Goal: Information Seeking & Learning: Check status

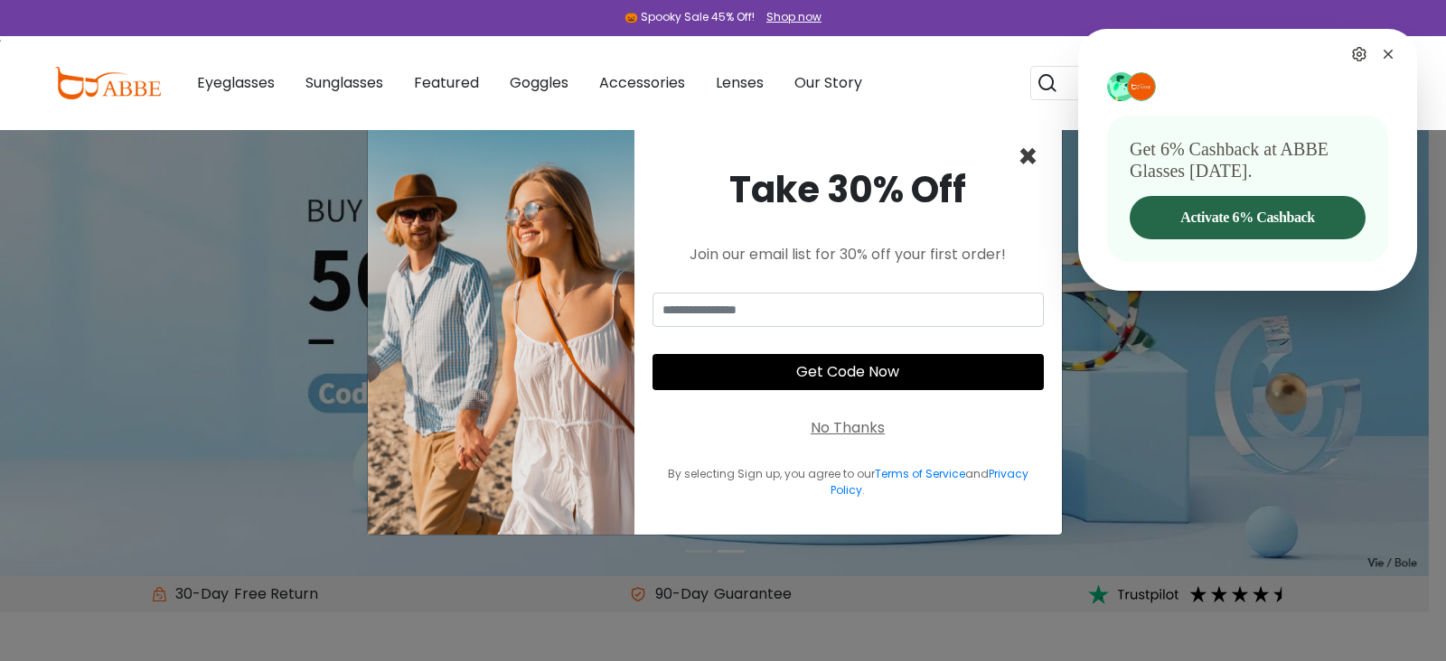
click at [1019, 155] on span "×" at bounding box center [1027, 157] width 21 height 46
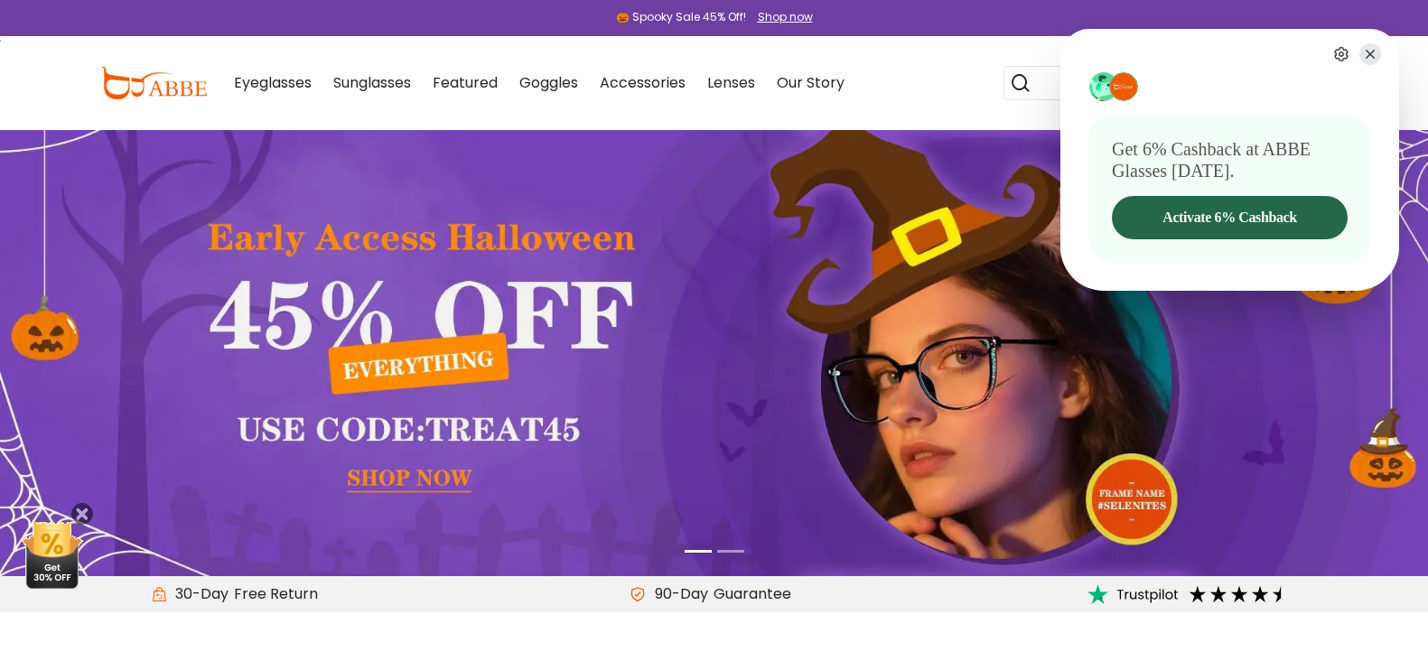
click at [1370, 50] on icon at bounding box center [1371, 54] width 22 height 22
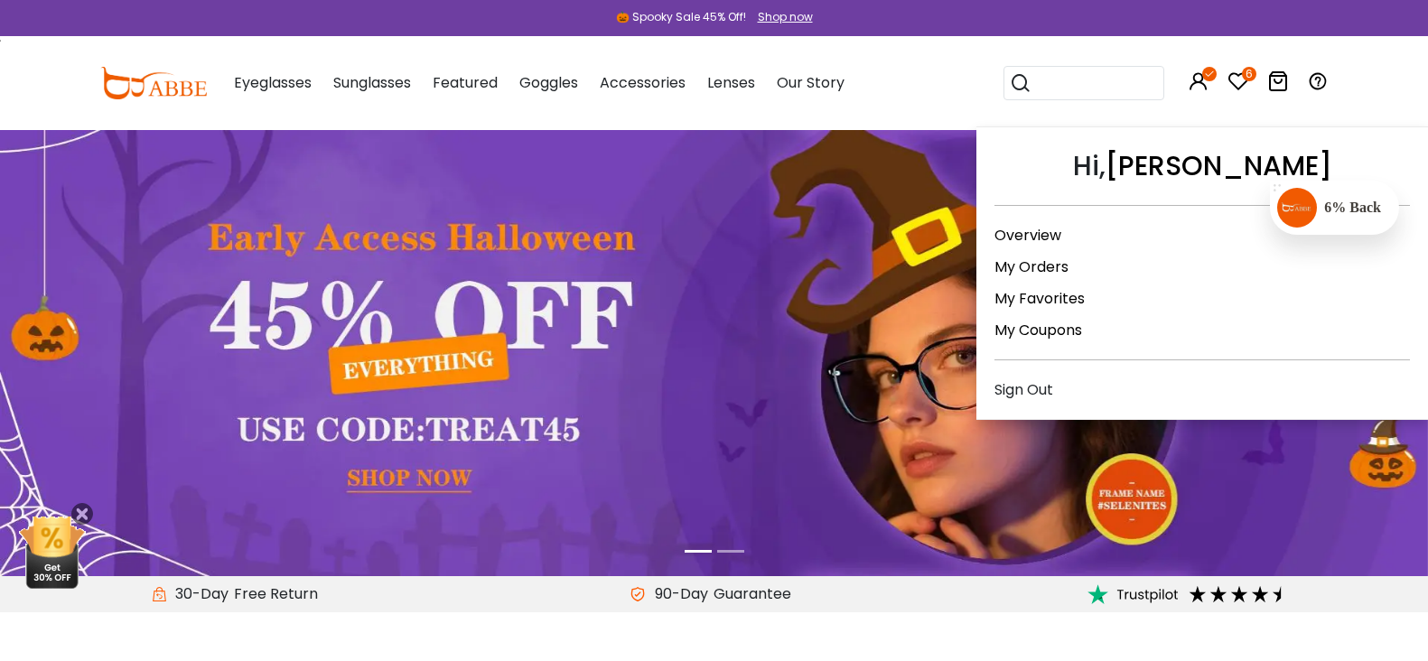
click at [1033, 268] on link "My Orders" at bounding box center [1032, 267] width 74 height 21
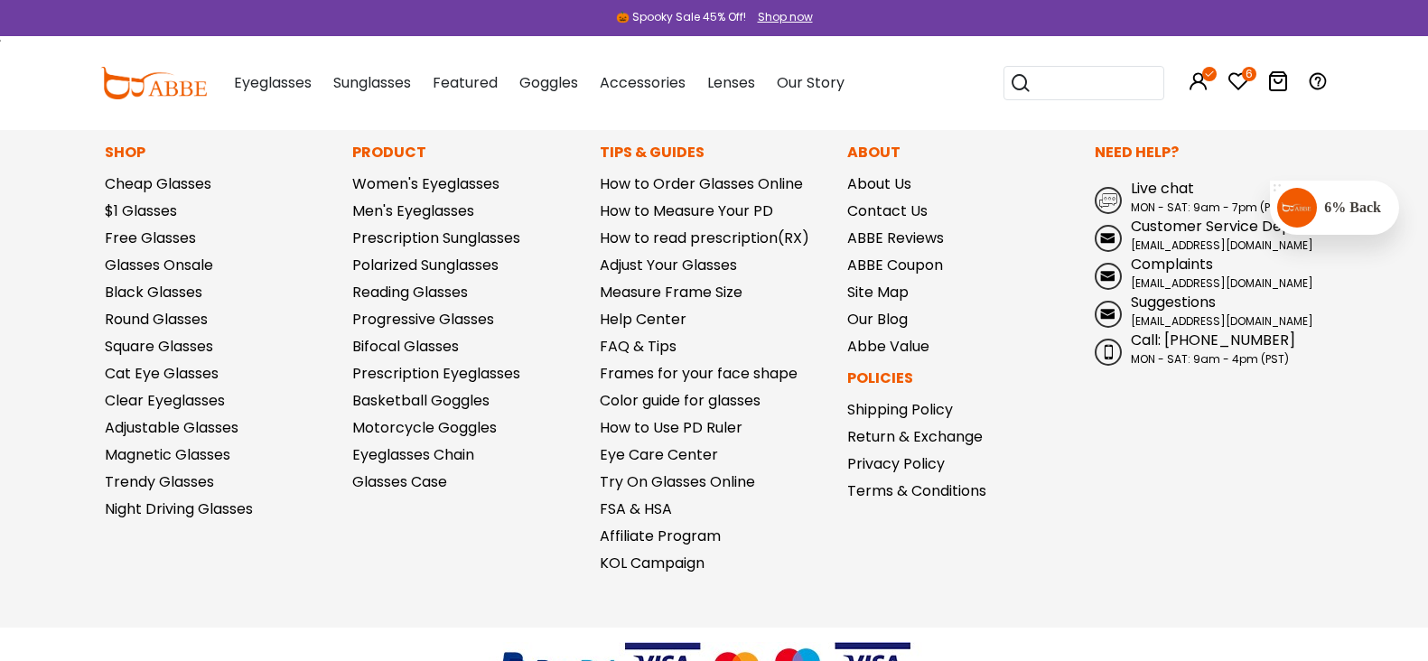
scroll to position [1045, 0]
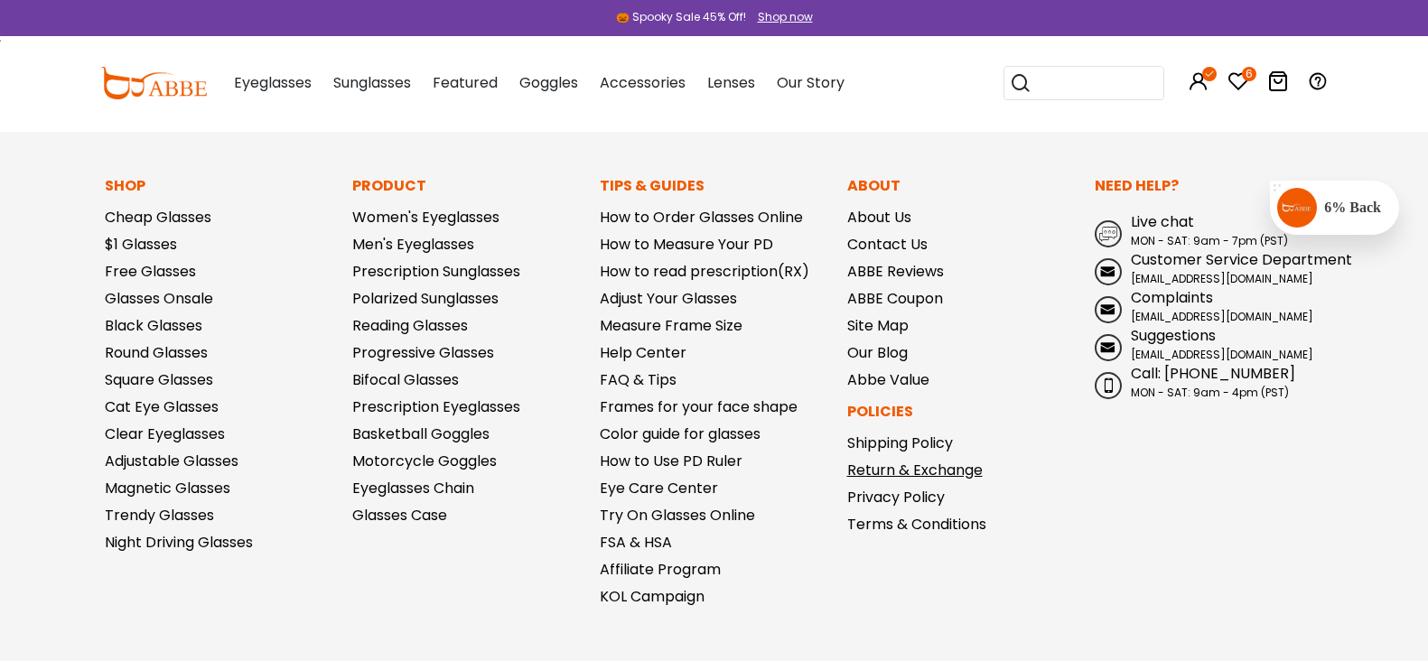
click at [888, 473] on link "Return & Exchange" at bounding box center [915, 470] width 136 height 21
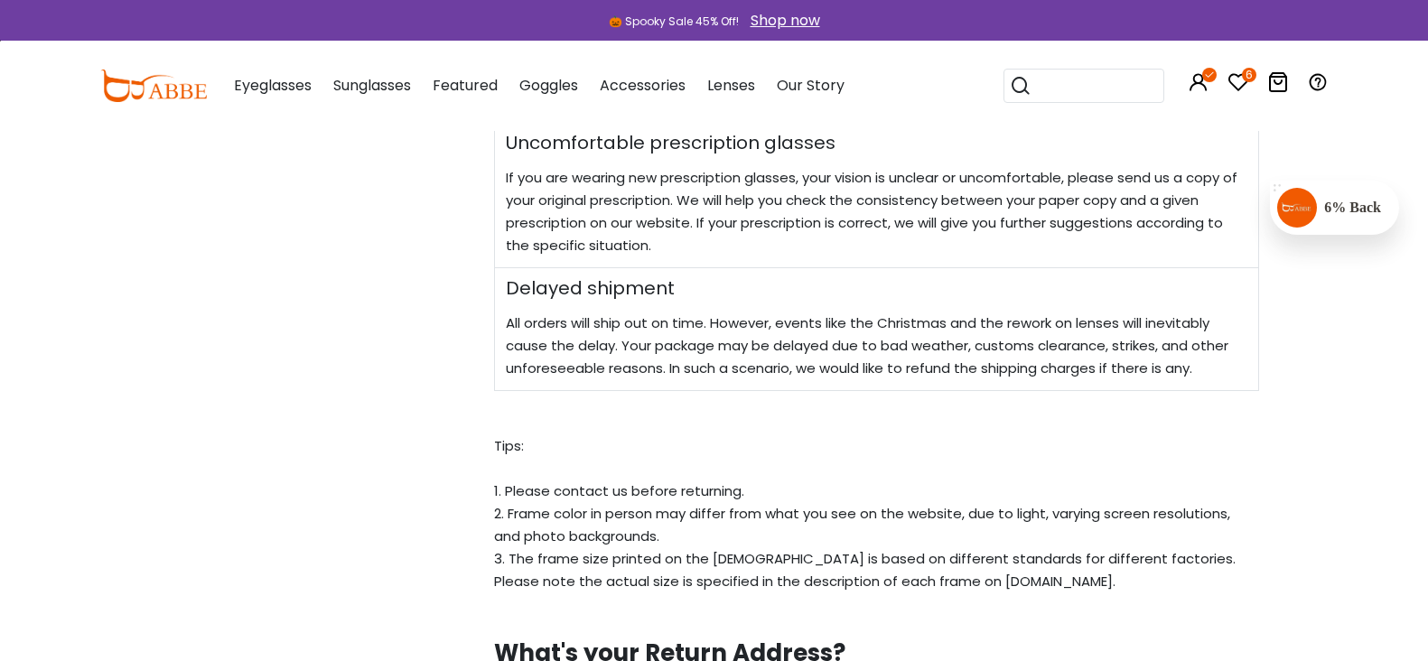
scroll to position [1694, 0]
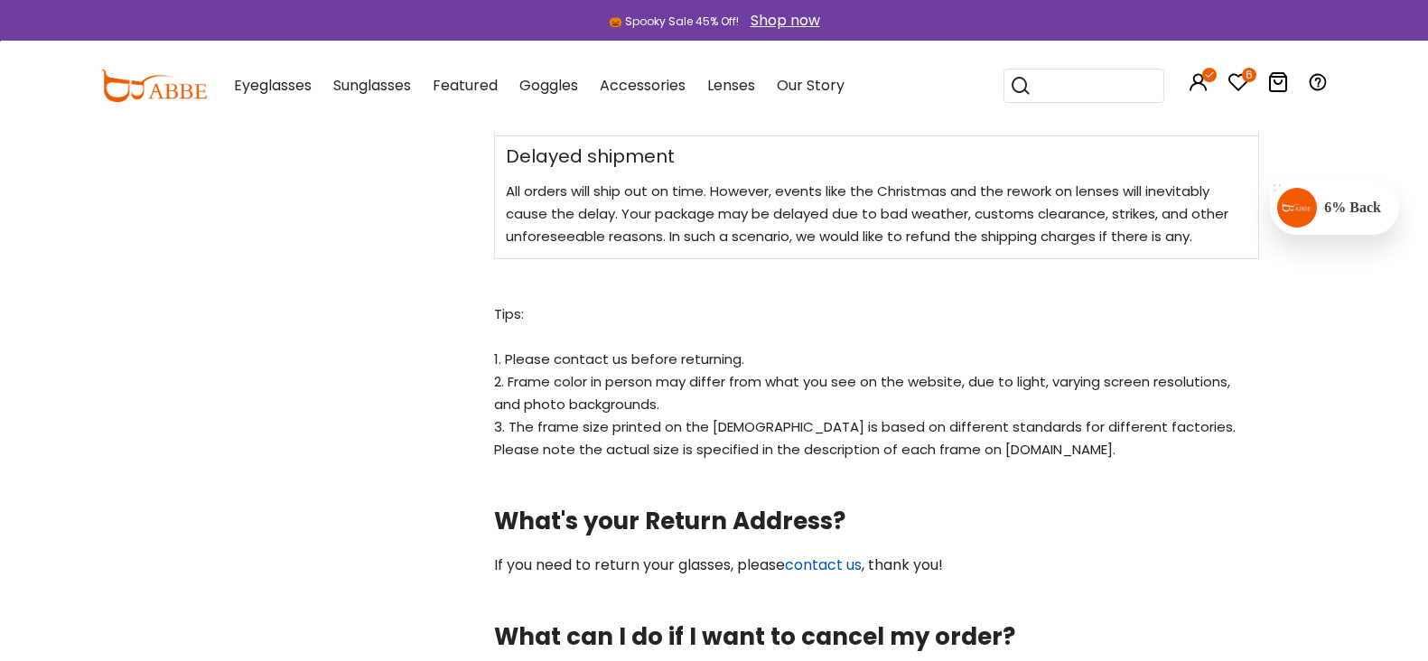
click at [832, 573] on link "contact us" at bounding box center [823, 565] width 77 height 21
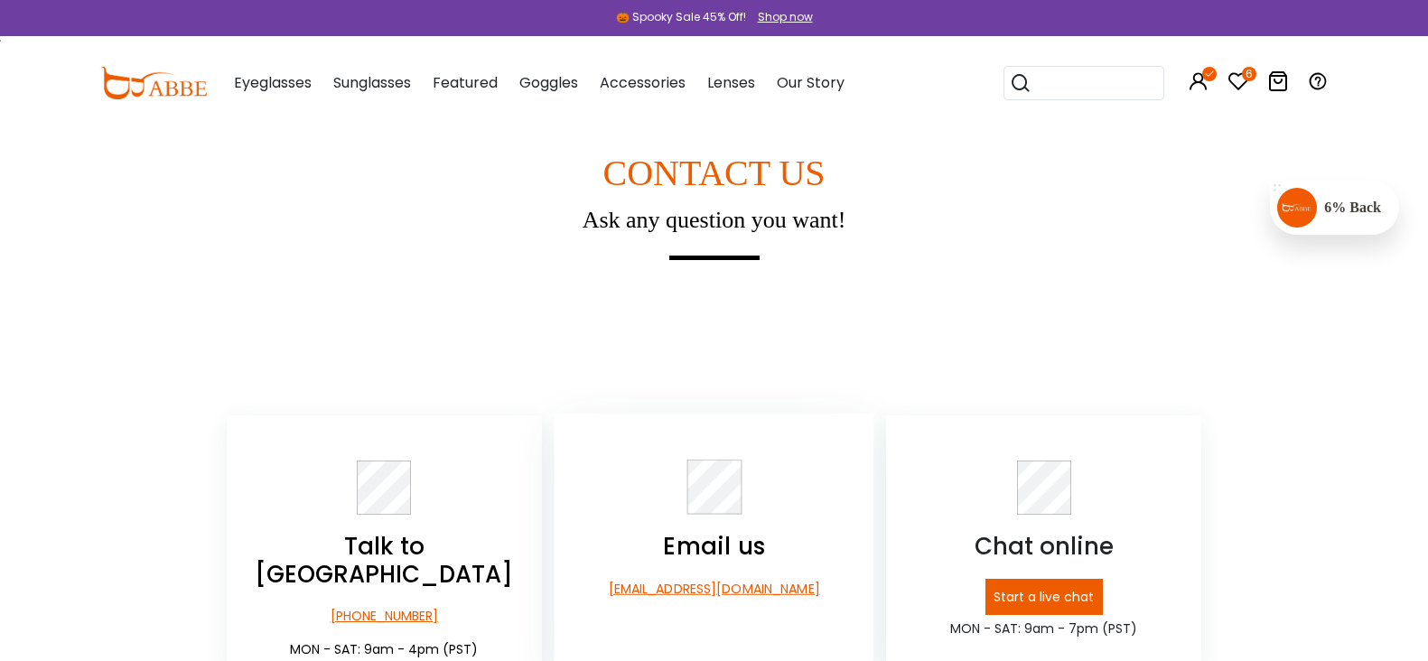
scroll to position [226, 0]
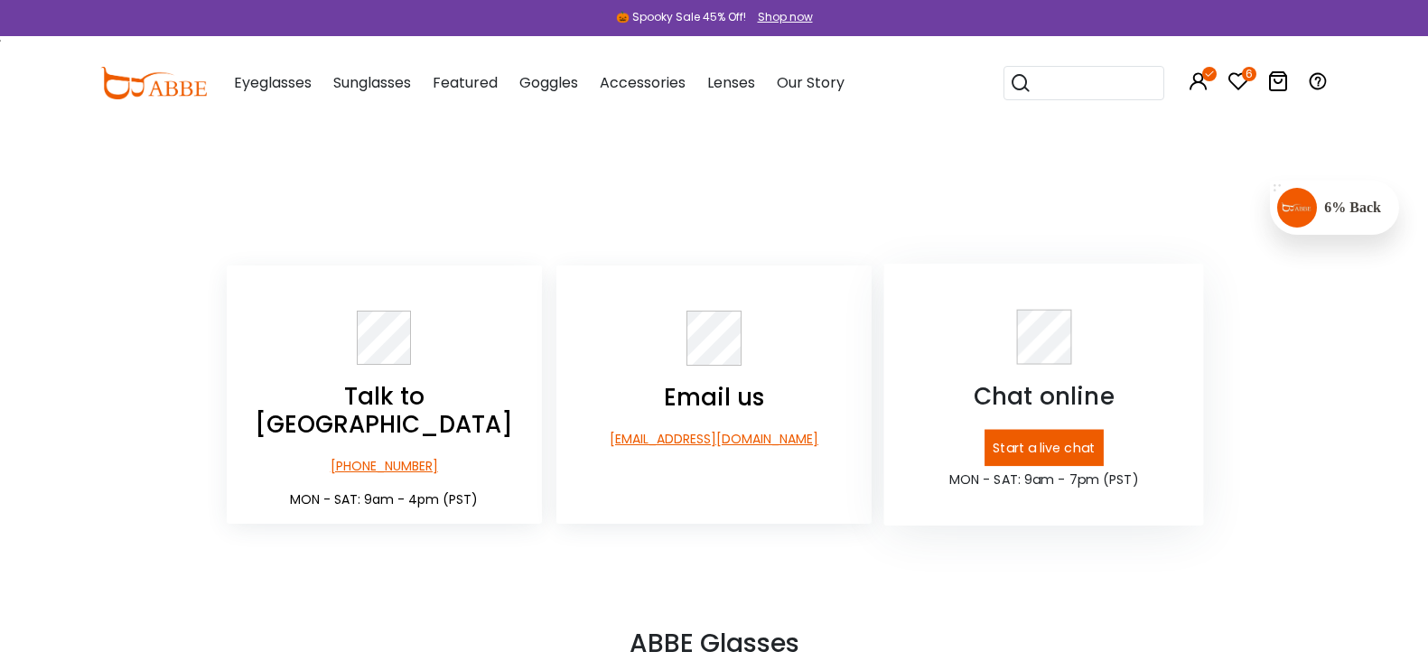
click at [1053, 445] on p "Start a live chat" at bounding box center [1044, 448] width 119 height 37
drag, startPoint x: 962, startPoint y: 206, endPoint x: 971, endPoint y: 211, distance: 10.1
click at [971, 211] on div "Home > contact us CONTACT US Ask any question you want!" at bounding box center [714, 84] width 1428 height 361
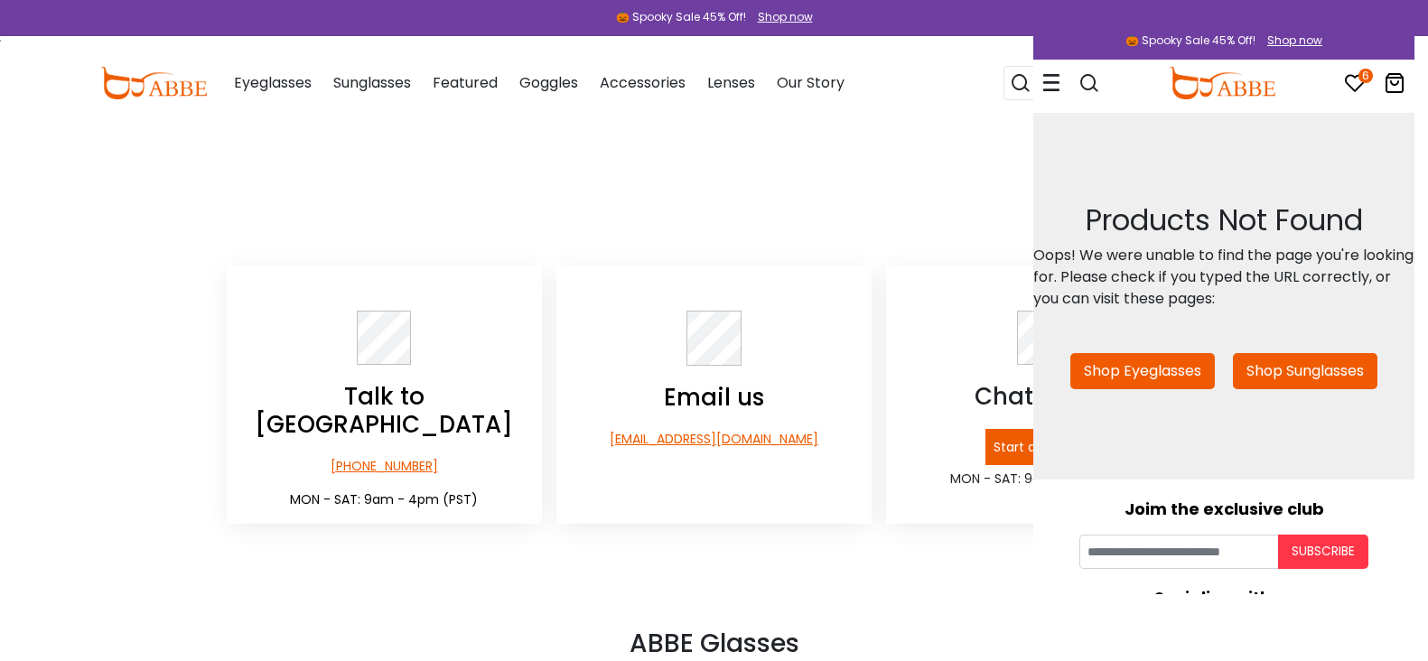
scroll to position [0, 0]
click at [881, 178] on div "Home > contact us CONTACT US Ask any question you want!" at bounding box center [714, 84] width 1428 height 361
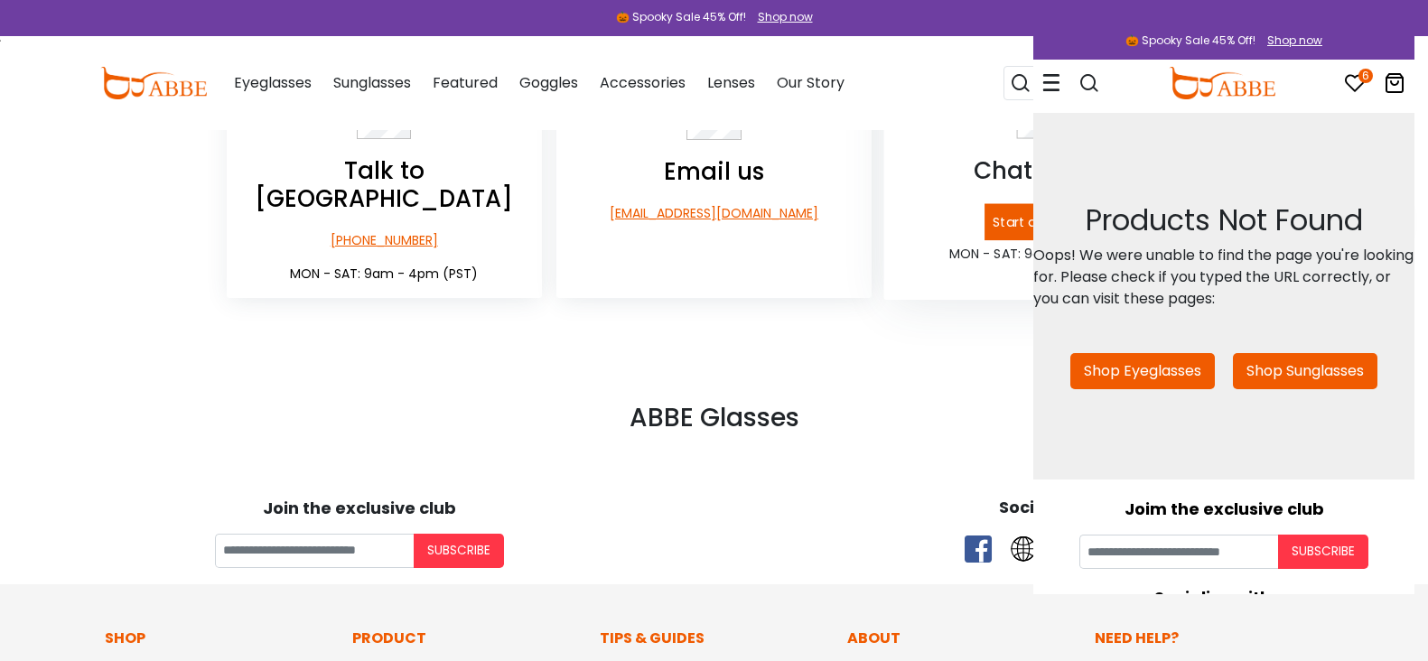
click at [1013, 224] on p "Start a live chat" at bounding box center [1044, 222] width 119 height 37
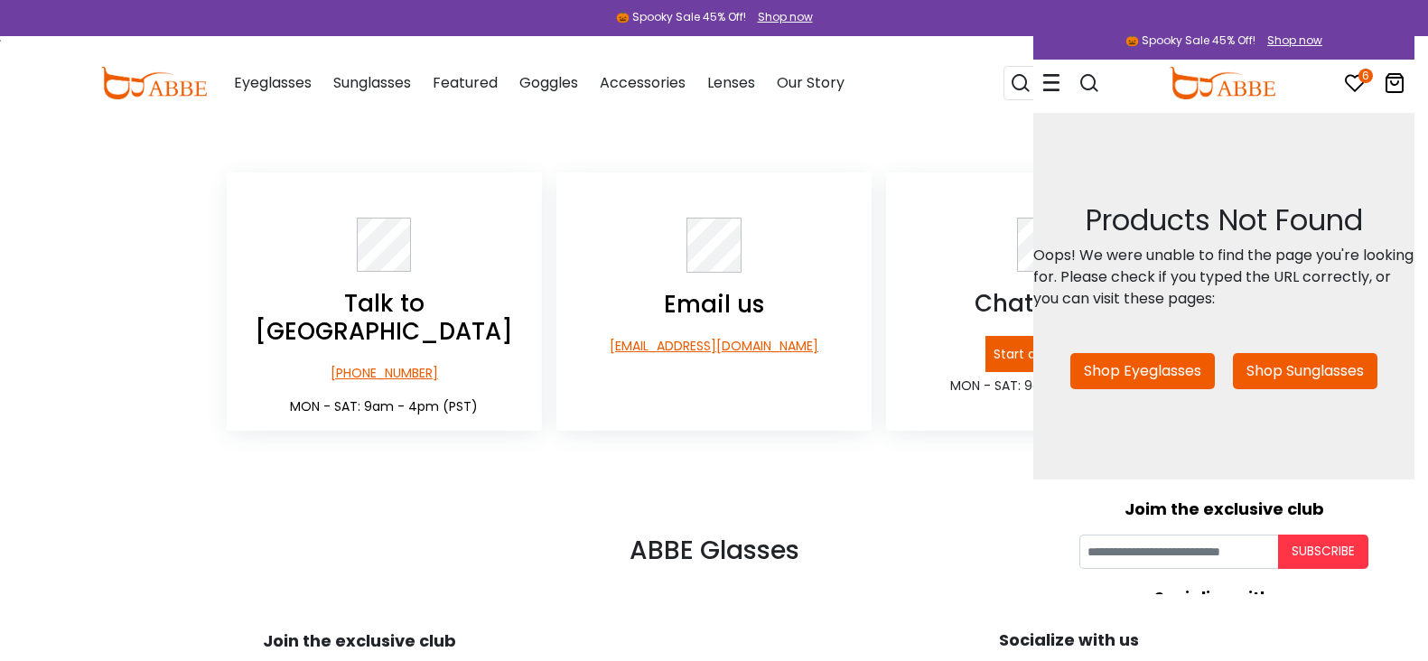
scroll to position [0, 0]
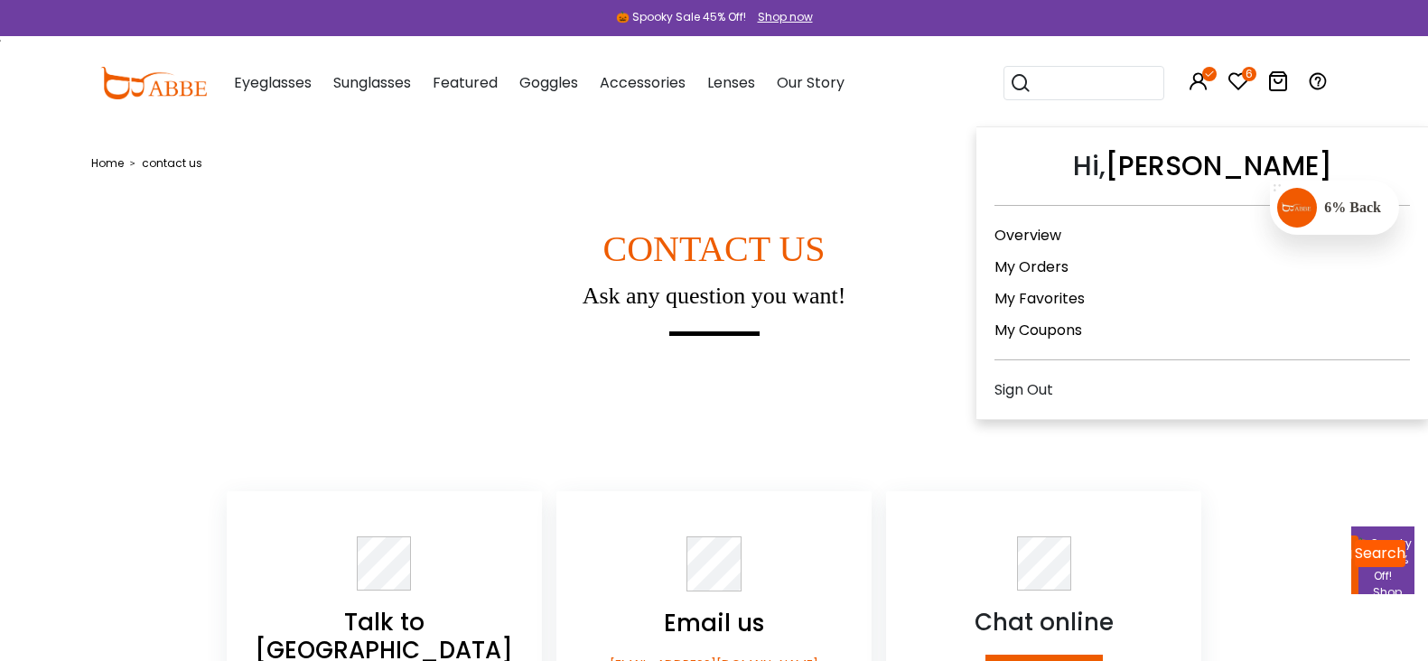
click at [1027, 272] on link "My Orders" at bounding box center [1032, 267] width 74 height 21
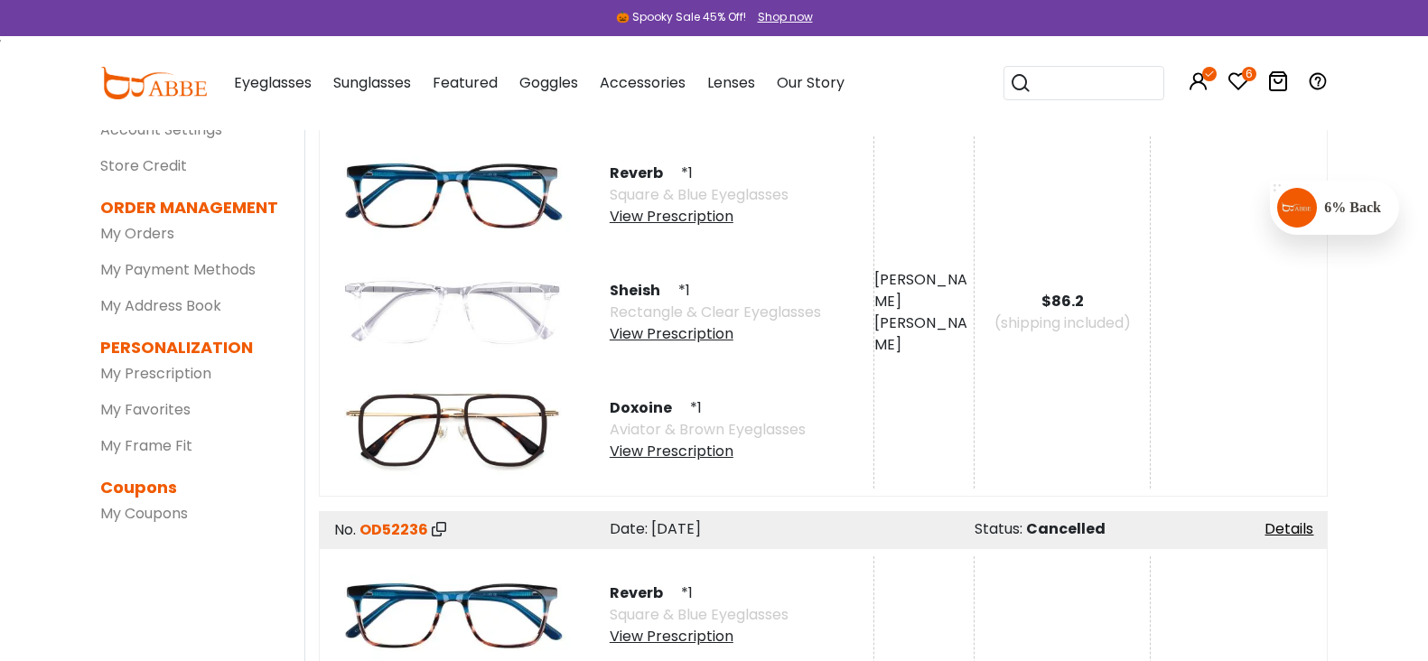
scroll to position [113, 0]
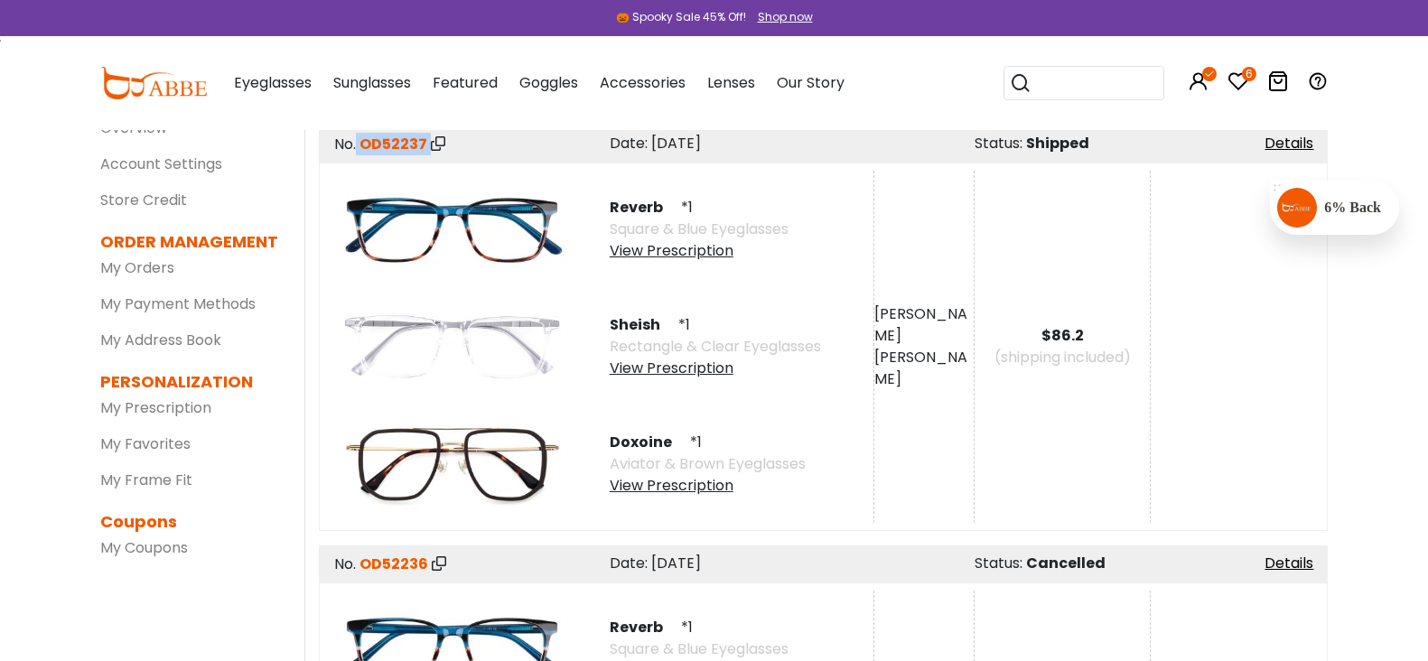
drag, startPoint x: 323, startPoint y: 140, endPoint x: 413, endPoint y: 143, distance: 90.4
click at [415, 142] on div "No. OD52237 *******" at bounding box center [455, 144] width 273 height 23
copy div "OD52237"
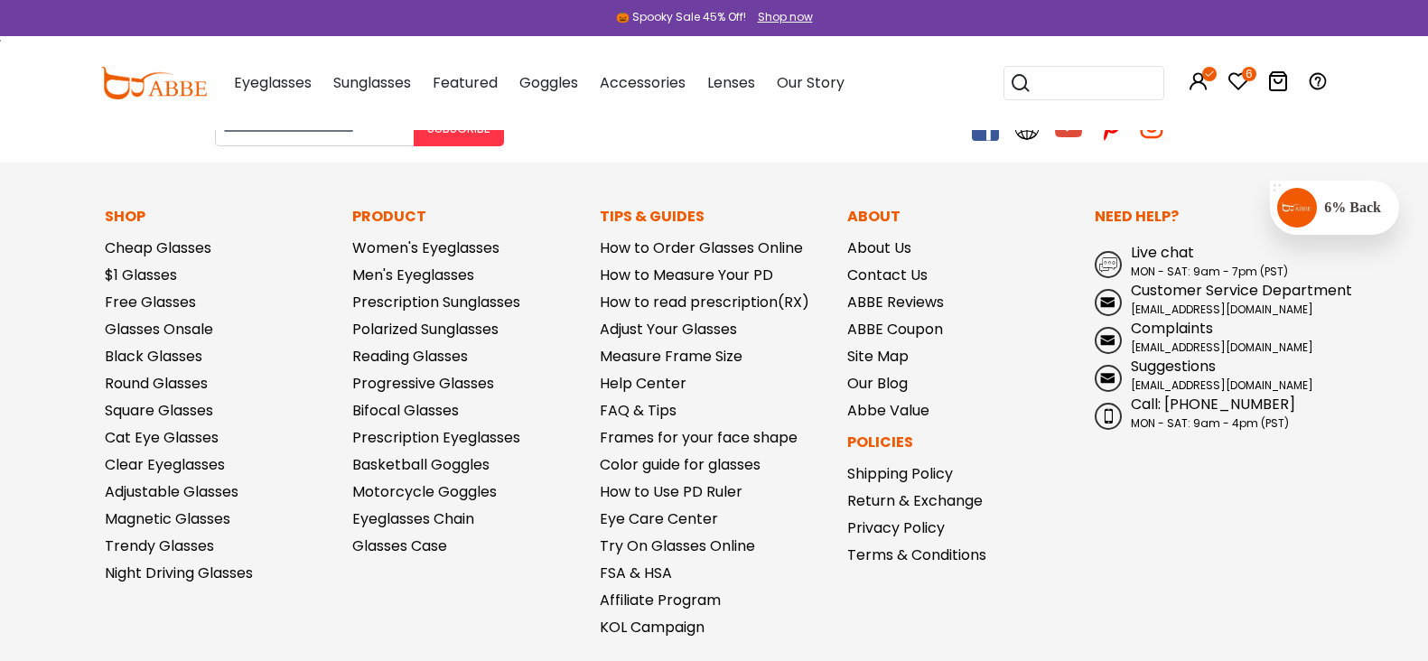
scroll to position [1016, 0]
click at [1132, 288] on span "Customer Service Department" at bounding box center [1241, 288] width 221 height 21
click at [1154, 291] on span "Customer Service Department" at bounding box center [1241, 288] width 221 height 21
click at [1115, 303] on span at bounding box center [1107, 301] width 15 height 14
click at [1167, 263] on span "MON - SAT: 9am - 7pm (PST)" at bounding box center [1209, 269] width 157 height 15
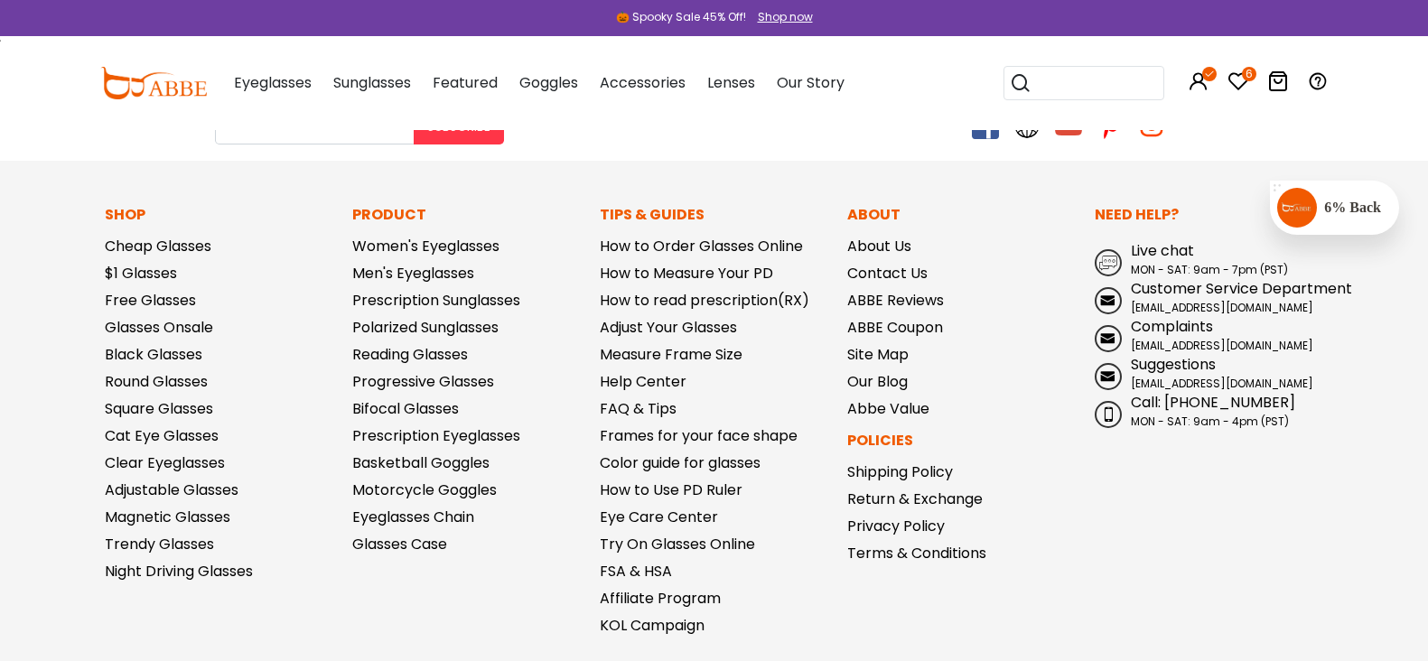
drag, startPoint x: 880, startPoint y: 132, endPoint x: 889, endPoint y: 130, distance: 9.2
click at [886, 130] on div at bounding box center [1070, 125] width 692 height 27
click at [858, 491] on link "Return & Exchange" at bounding box center [915, 499] width 136 height 21
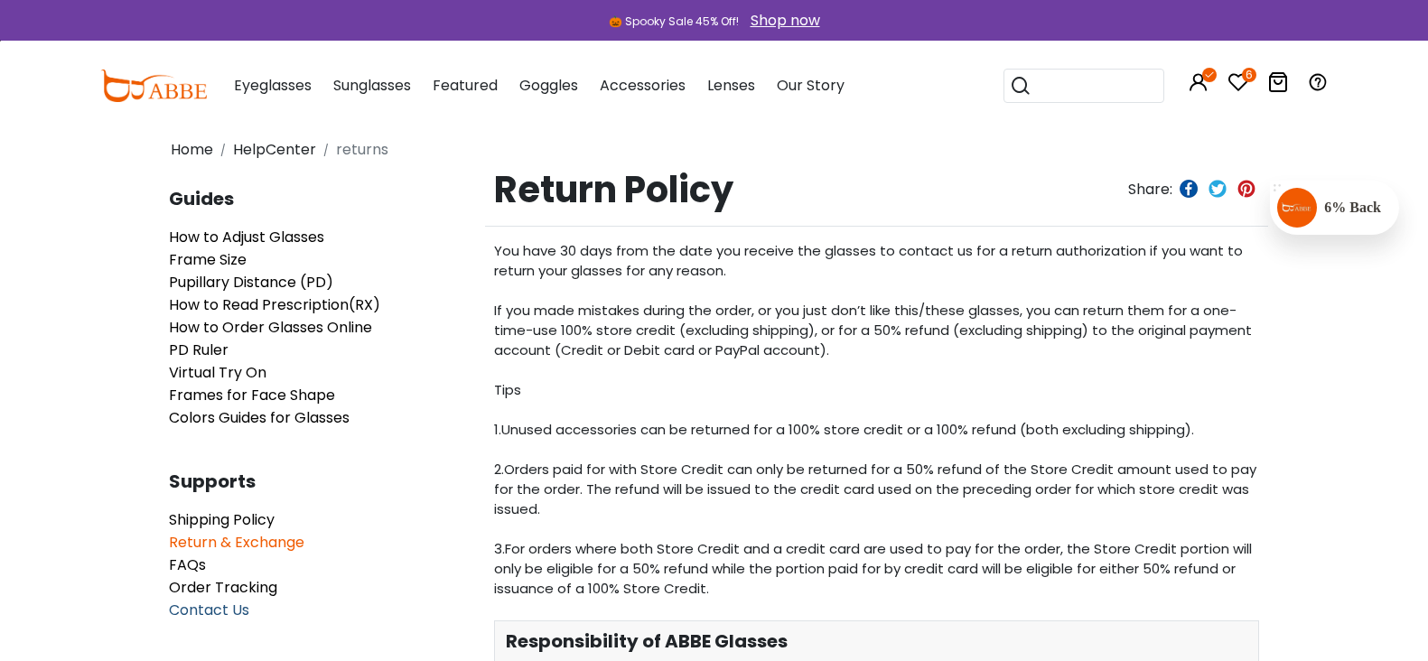
click at [201, 613] on span "Contact Us" at bounding box center [209, 610] width 80 height 21
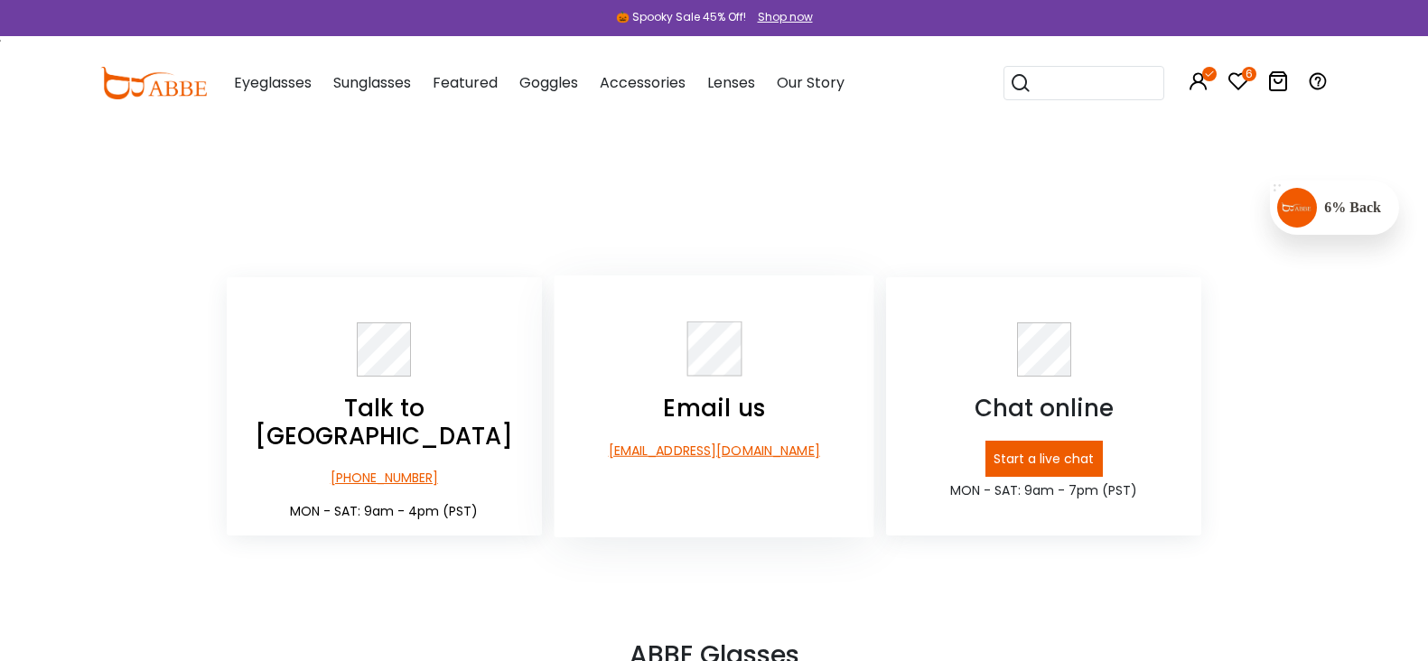
scroll to position [226, 0]
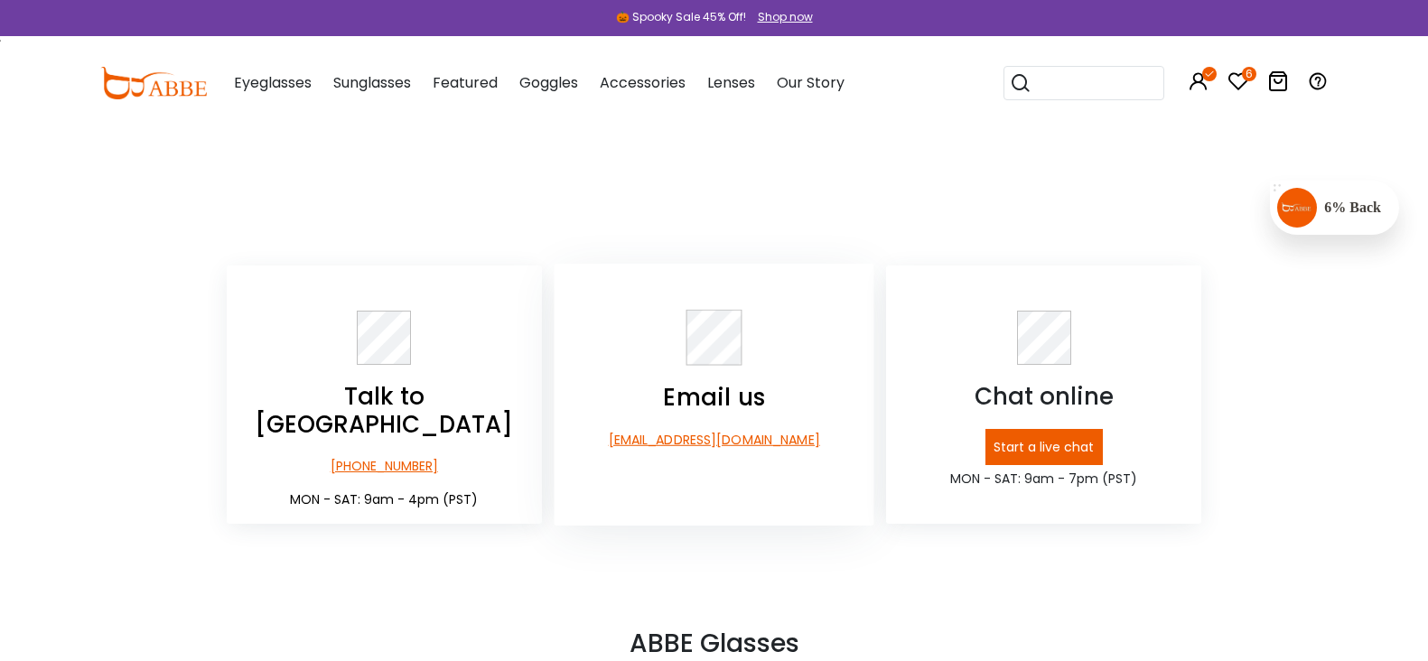
click at [701, 440] on p "[EMAIL_ADDRESS][DOMAIN_NAME]" at bounding box center [714, 440] width 320 height 19
click at [689, 407] on h3 "Email us" at bounding box center [714, 398] width 320 height 29
click at [689, 406] on h3 "Email us" at bounding box center [714, 398] width 320 height 29
click at [685, 447] on p "[EMAIL_ADDRESS][DOMAIN_NAME]" at bounding box center [714, 440] width 320 height 19
click at [685, 446] on p "[EMAIL_ADDRESS][DOMAIN_NAME]" at bounding box center [714, 440] width 320 height 19
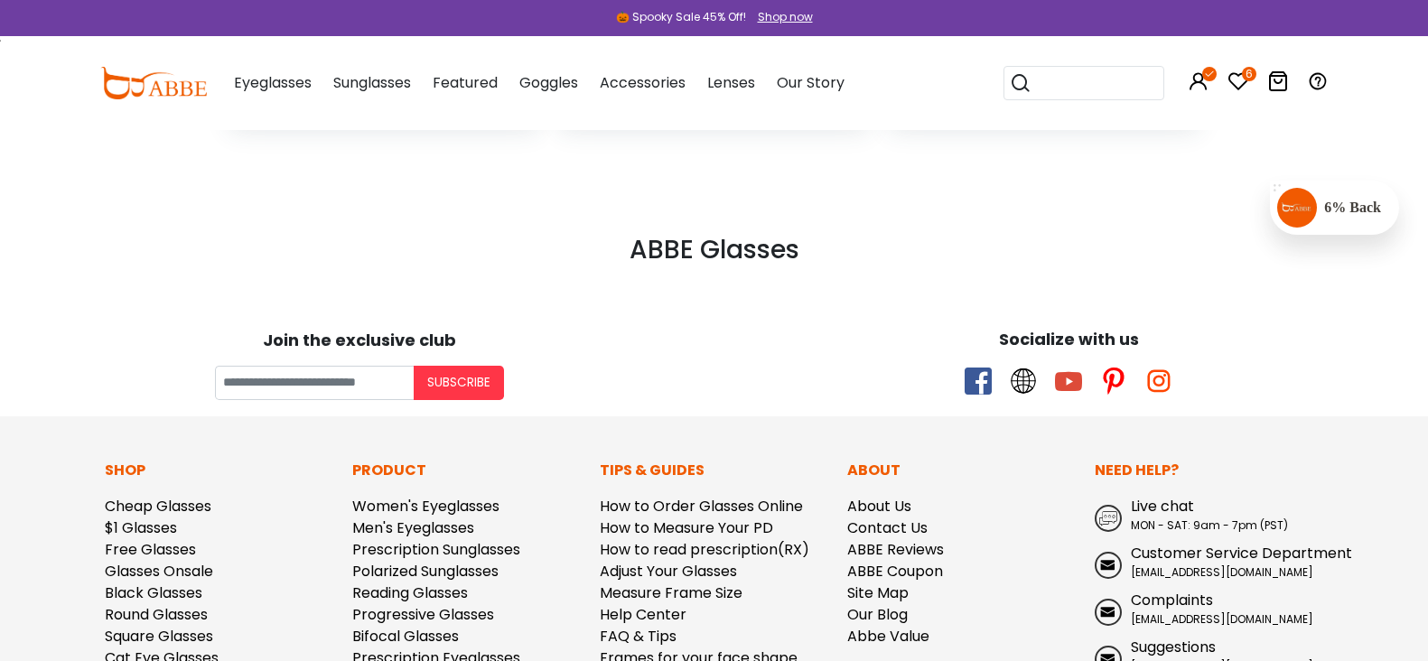
scroll to position [339, 0]
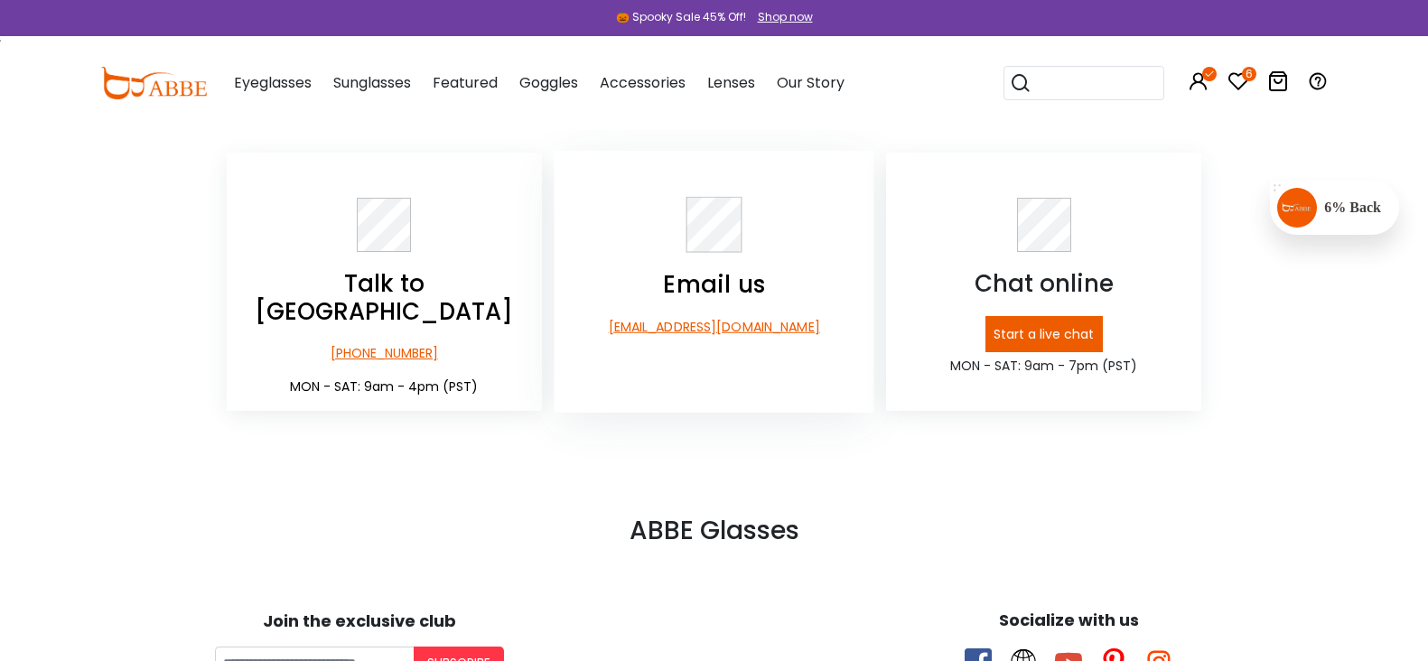
click at [714, 311] on div "Email us service@abbeglasses.com" at bounding box center [714, 267] width 320 height 140
click at [707, 332] on p "[EMAIL_ADDRESS][DOMAIN_NAME]" at bounding box center [714, 327] width 320 height 19
click at [701, 332] on p "[EMAIL_ADDRESS][DOMAIN_NAME]" at bounding box center [714, 327] width 320 height 19
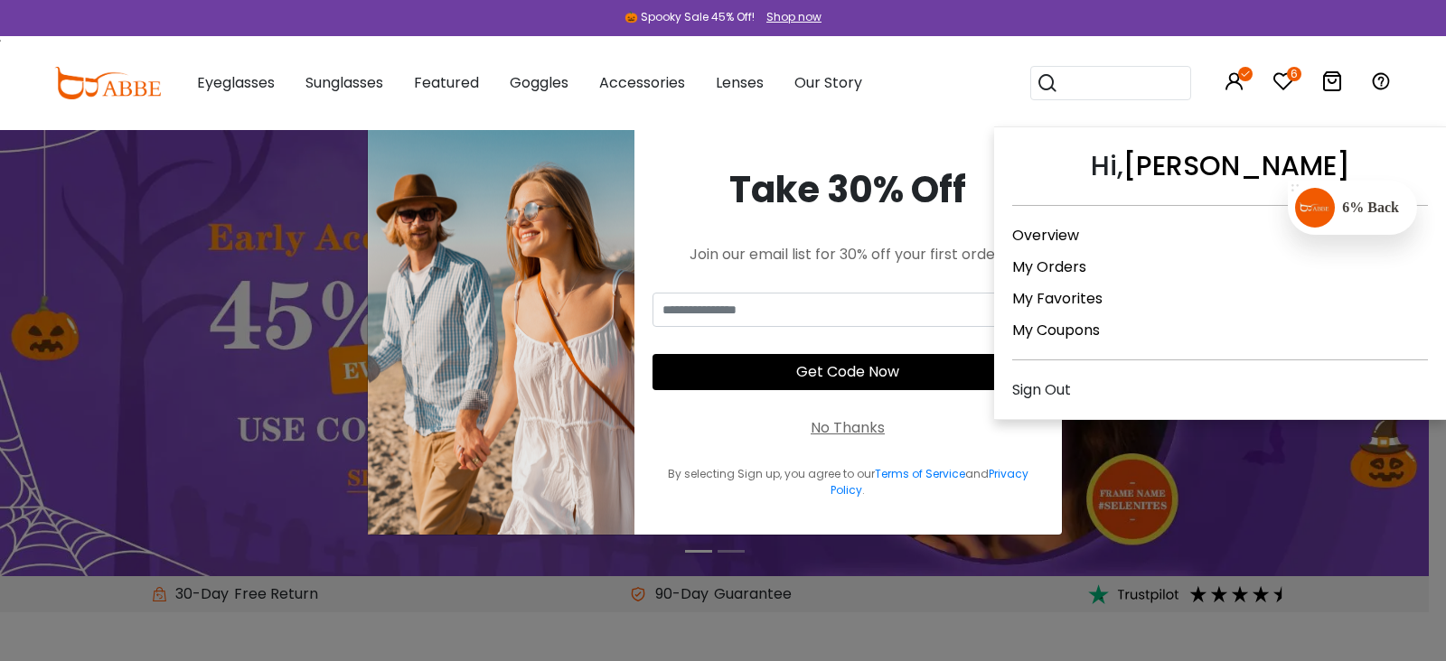
click at [1057, 267] on link "My Orders" at bounding box center [1049, 267] width 74 height 21
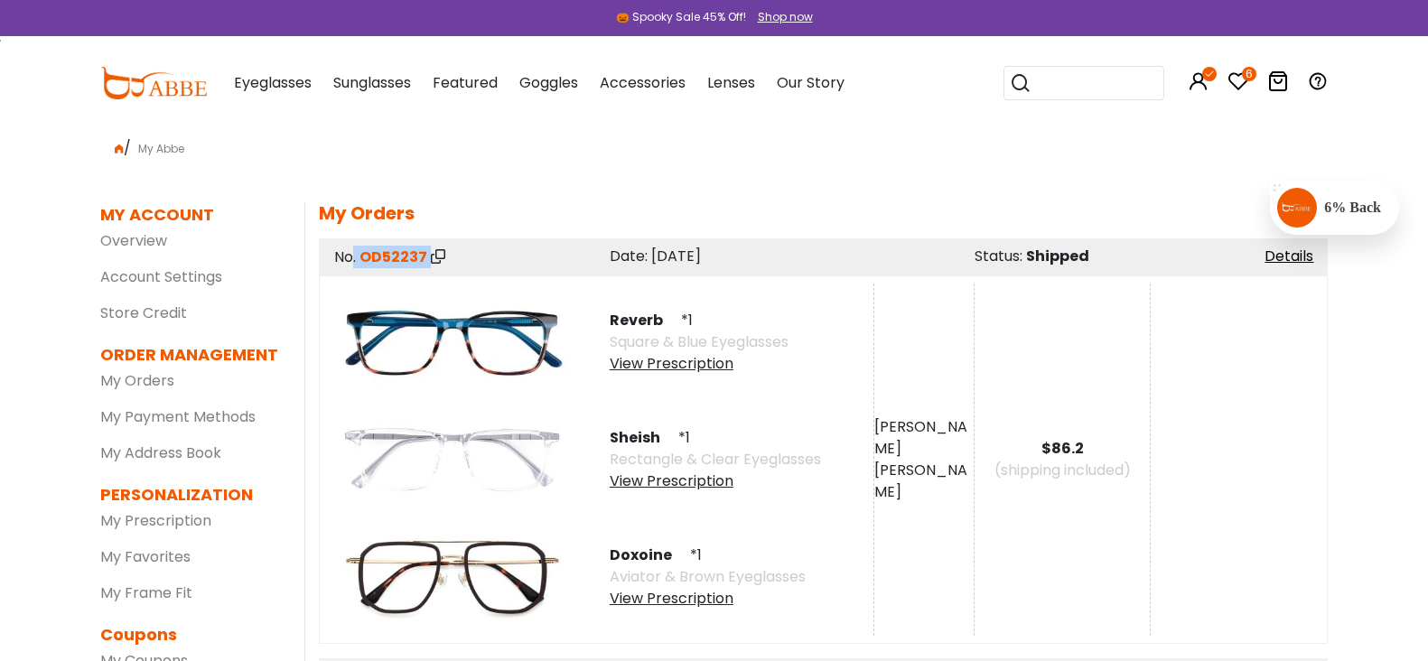
drag, startPoint x: 317, startPoint y: 257, endPoint x: 410, endPoint y: 273, distance: 94.5
click at [410, 273] on div "No. OD52237 ******* Date: [DATE] Status: Shipped Details" at bounding box center [823, 257] width 1009 height 37
copy div ". OD52237"
